Goal: Task Accomplishment & Management: Manage account settings

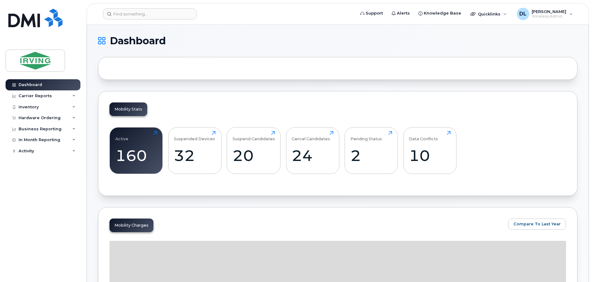
drag, startPoint x: 459, startPoint y: 1, endPoint x: 217, endPoint y: 42, distance: 246.3
click at [217, 42] on h1 "Dashboard" at bounding box center [336, 41] width 476 height 10
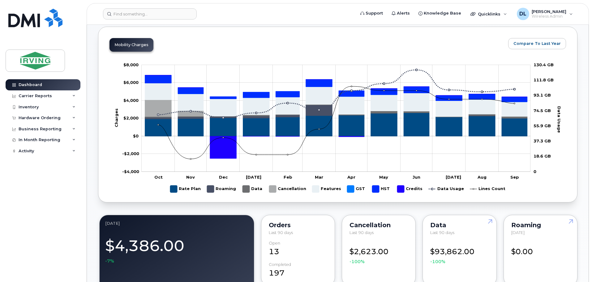
scroll to position [186, 0]
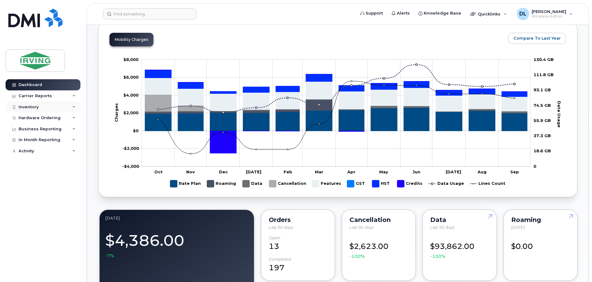
click at [24, 108] on div "Inventory" at bounding box center [29, 107] width 20 height 5
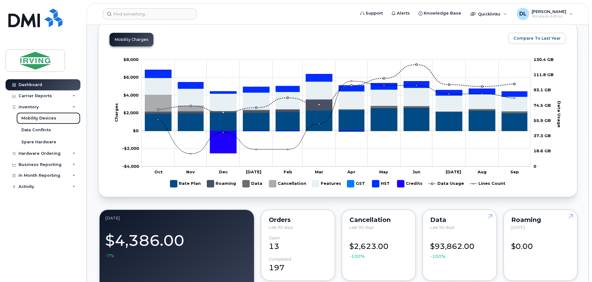
click at [31, 117] on div "Mobility Devices" at bounding box center [38, 118] width 35 height 6
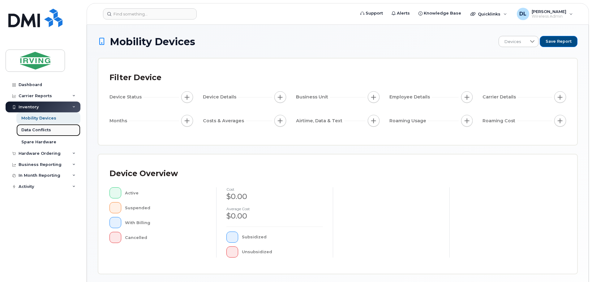
click at [30, 130] on div "Data Conflicts" at bounding box center [36, 130] width 30 height 6
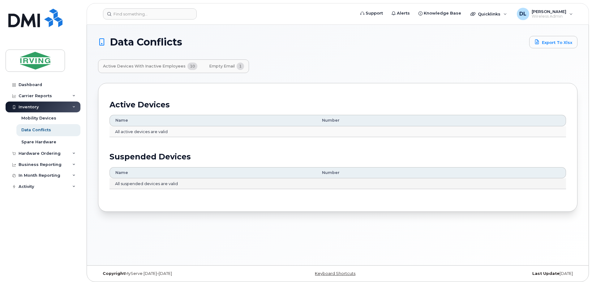
scroll to position [3, 0]
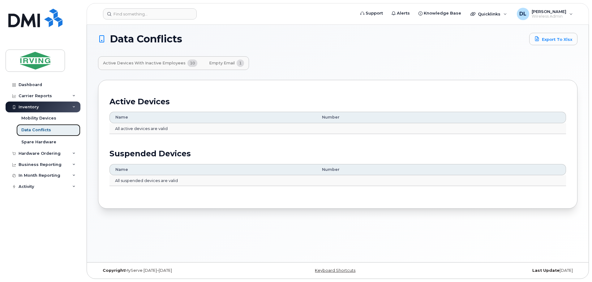
click at [35, 130] on div "Data Conflicts" at bounding box center [36, 130] width 30 height 6
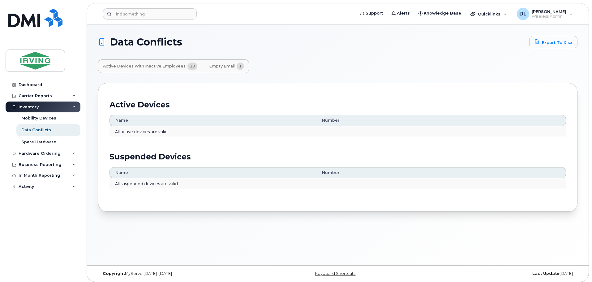
click at [153, 65] on span "Active Devices with Inactive Employees" at bounding box center [144, 66] width 83 height 5
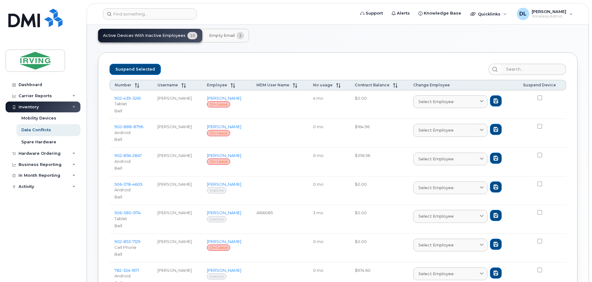
scroll to position [31, 0]
click at [224, 36] on span "Empty Email" at bounding box center [222, 35] width 26 height 5
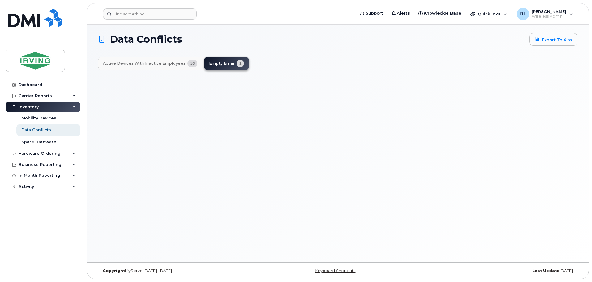
scroll to position [3, 0]
click at [224, 60] on div "Active Devices with Inactive Employees 10 Empty Email 1" at bounding box center [173, 63] width 151 height 14
click at [40, 116] on div "Mobility Devices" at bounding box center [38, 118] width 35 height 6
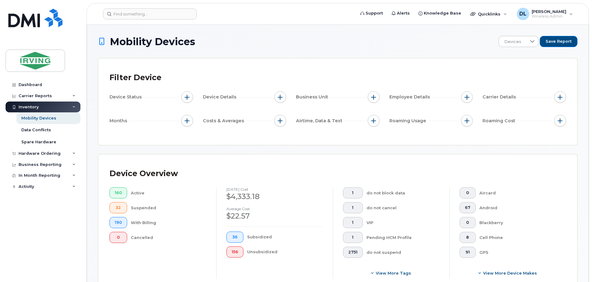
click at [401, 40] on h1 "Mobility Devices" at bounding box center [296, 41] width 397 height 11
click at [467, 251] on span "91" at bounding box center [468, 252] width 6 height 5
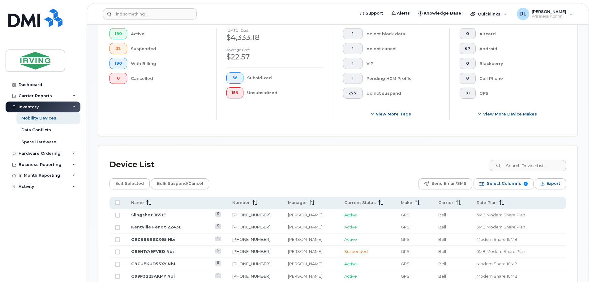
scroll to position [155, 0]
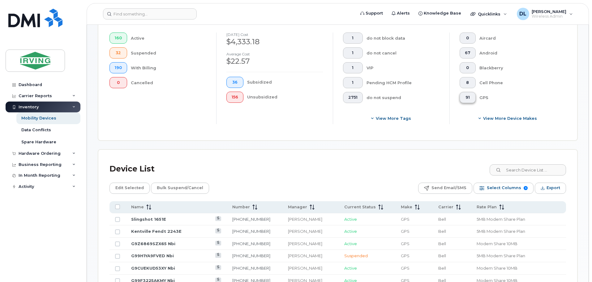
click at [469, 97] on span "91" at bounding box center [468, 97] width 6 height 5
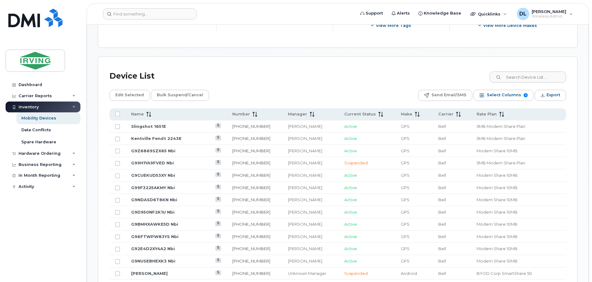
scroll to position [217, 0]
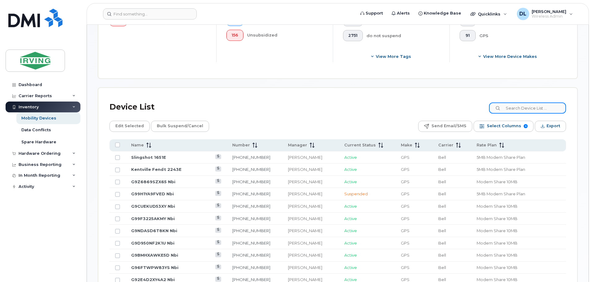
click at [519, 107] on input at bounding box center [527, 107] width 77 height 11
type input "gps"
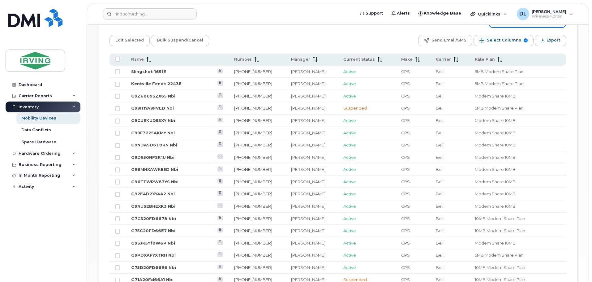
scroll to position [247, 0]
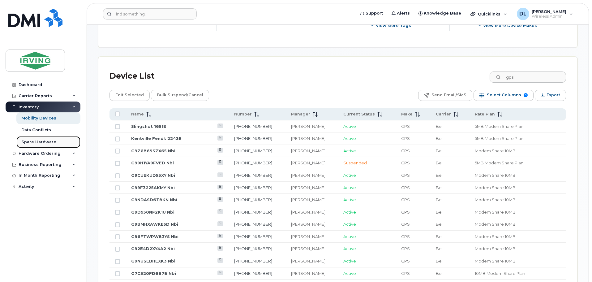
click at [32, 139] on div "Spare Hardware" at bounding box center [38, 142] width 35 height 6
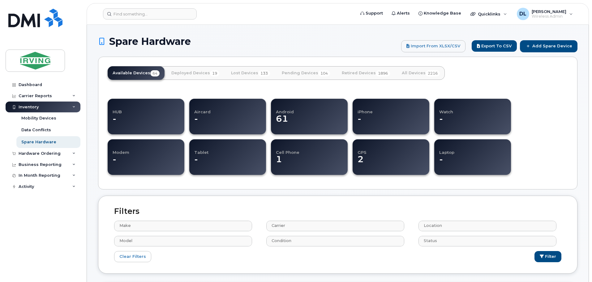
select select
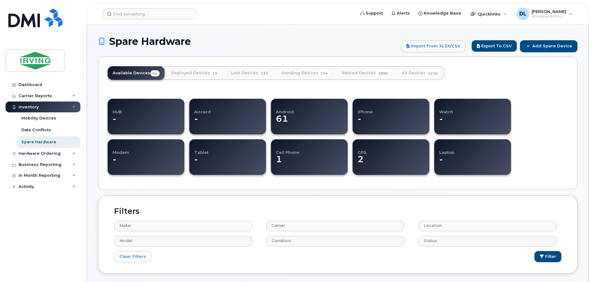
select select
click at [323, 117] on dd "61" at bounding box center [309, 122] width 66 height 16
click at [277, 118] on dd "61" at bounding box center [309, 122] width 66 height 16
click at [206, 73] on link "Deployed Devices 19" at bounding box center [195, 73] width 58 height 14
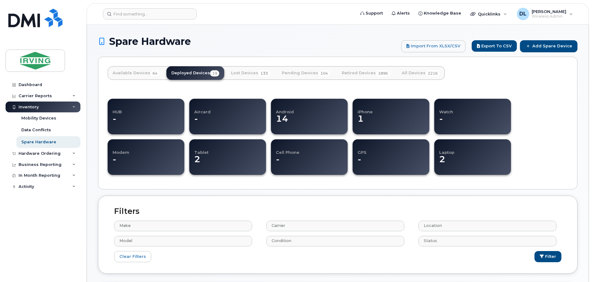
select select
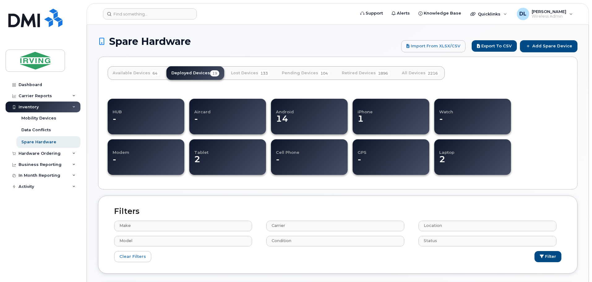
select select
click at [33, 116] on div "Mobility Devices" at bounding box center [38, 118] width 35 height 6
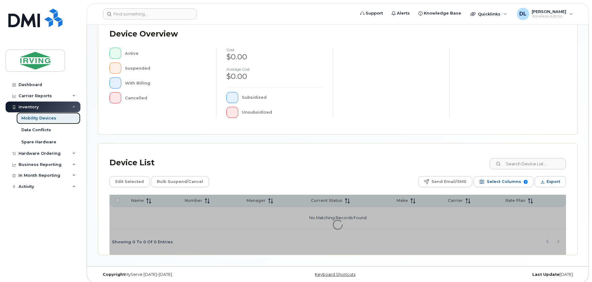
scroll to position [144, 0]
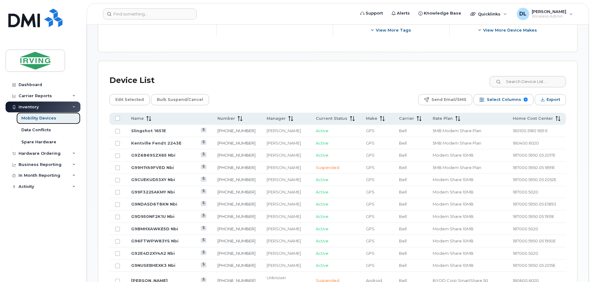
scroll to position [267, 0]
